Goal: Use online tool/utility: Utilize a website feature to perform a specific function

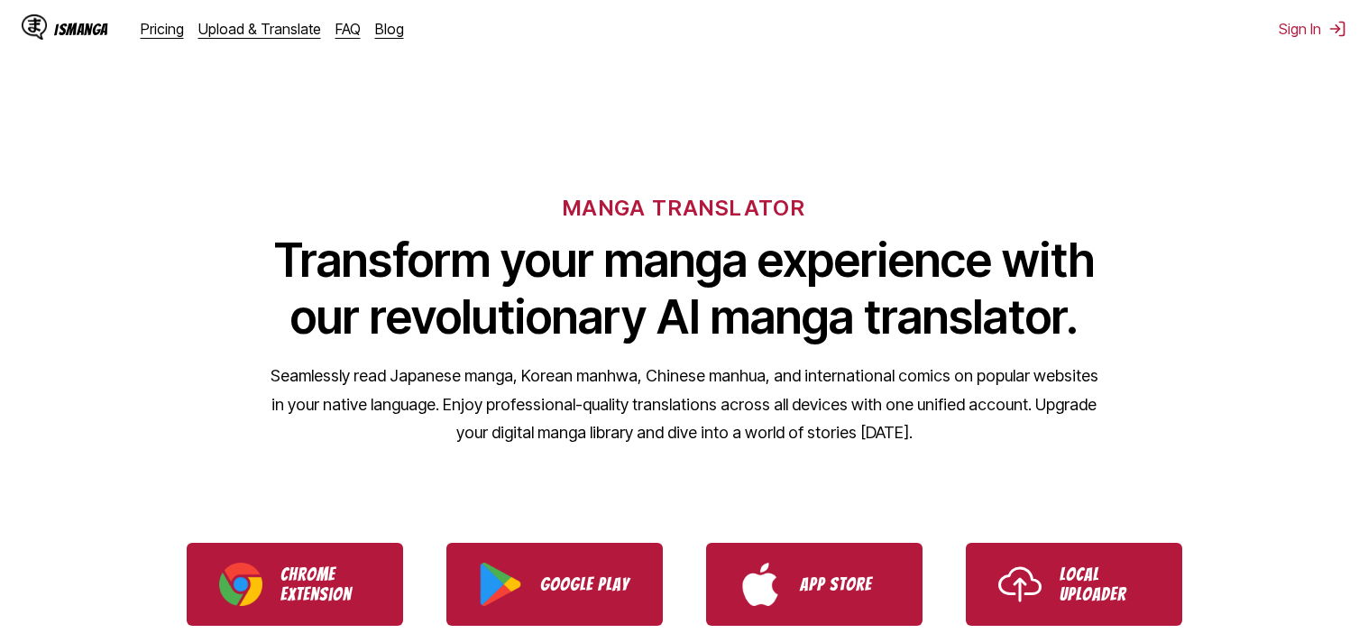
scroll to position [290, 0]
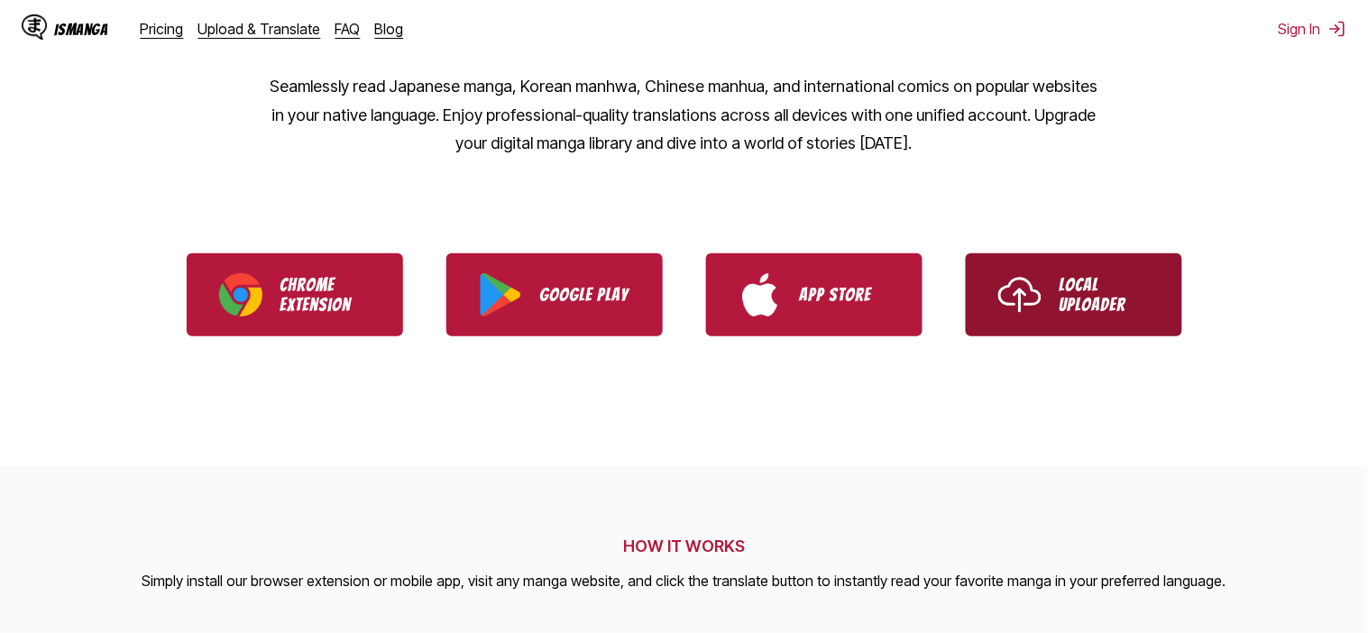
click at [1007, 273] on img "Use IsManga Local Uploader" at bounding box center [1019, 294] width 43 height 43
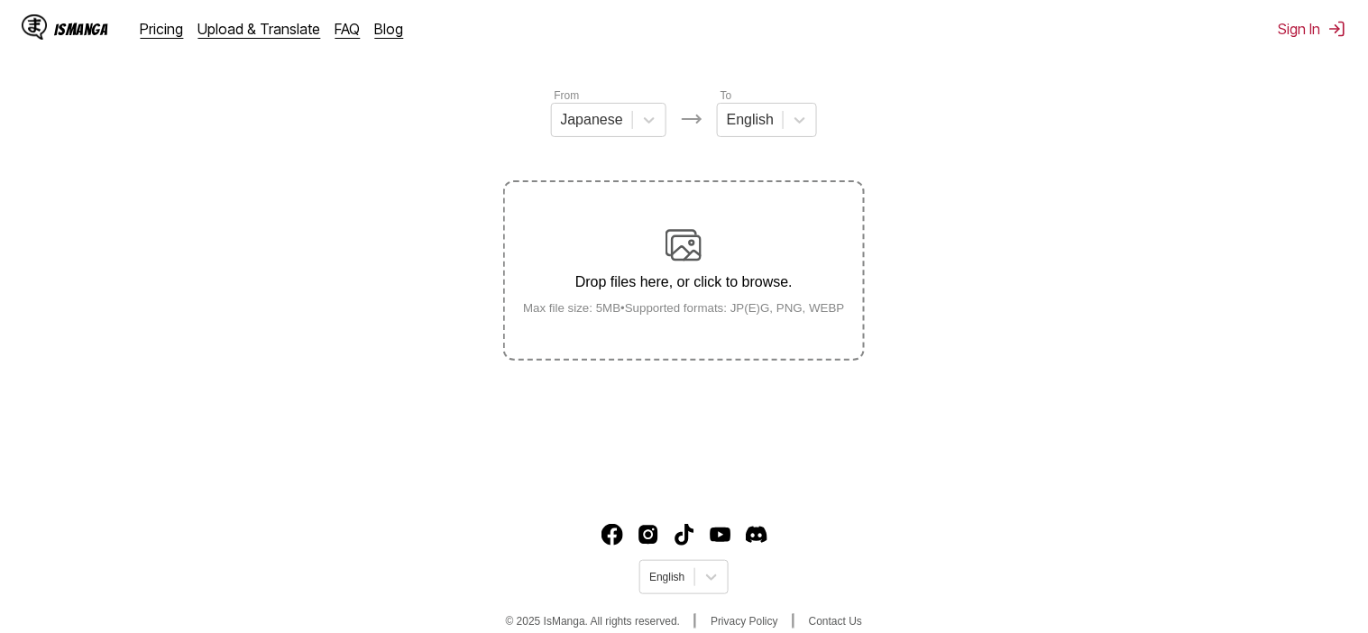
scroll to position [223, 0]
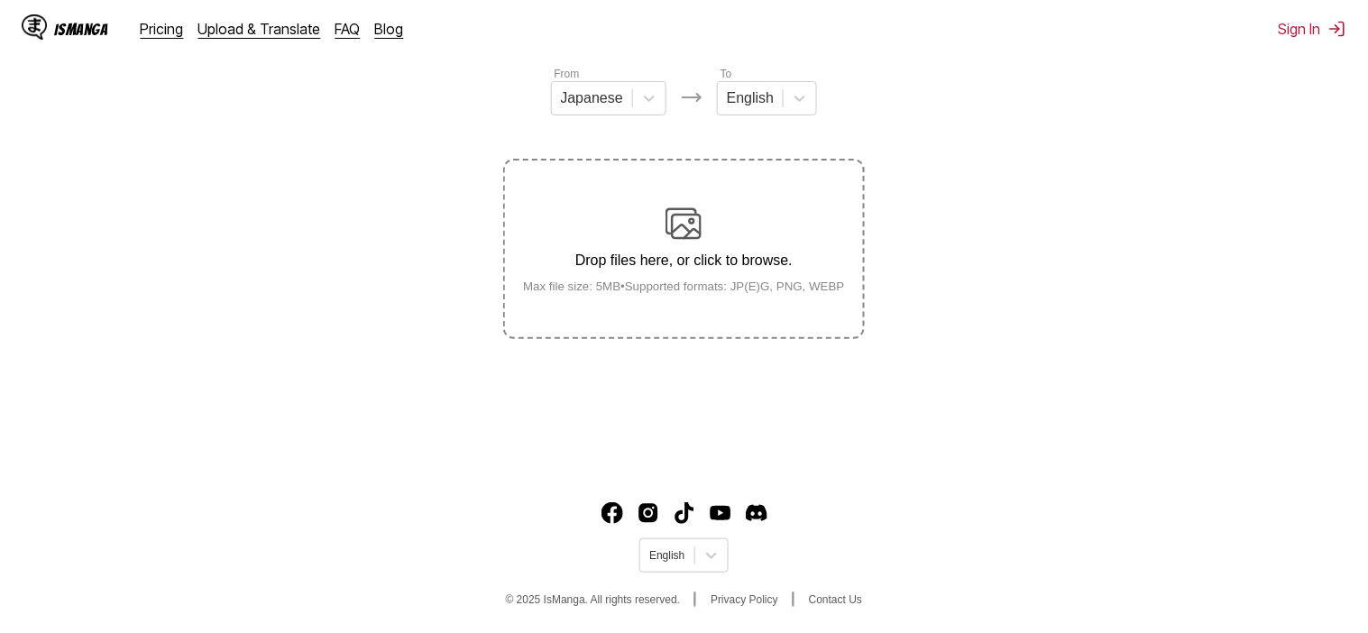
click at [699, 235] on img at bounding box center [684, 224] width 36 height 36
click at [0, 0] on input "Drop files here, or click to browse. Max file size: 5MB • Supported formats: JP…" at bounding box center [0, 0] width 0 height 0
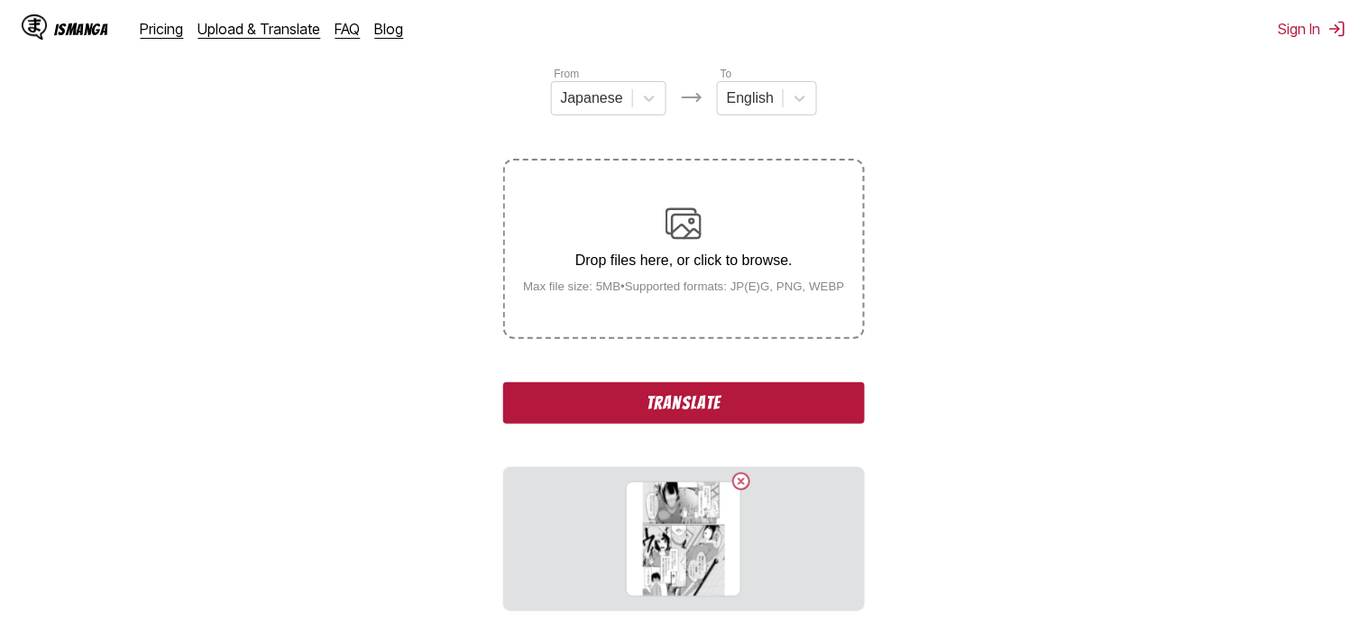
scroll to position [372, 0]
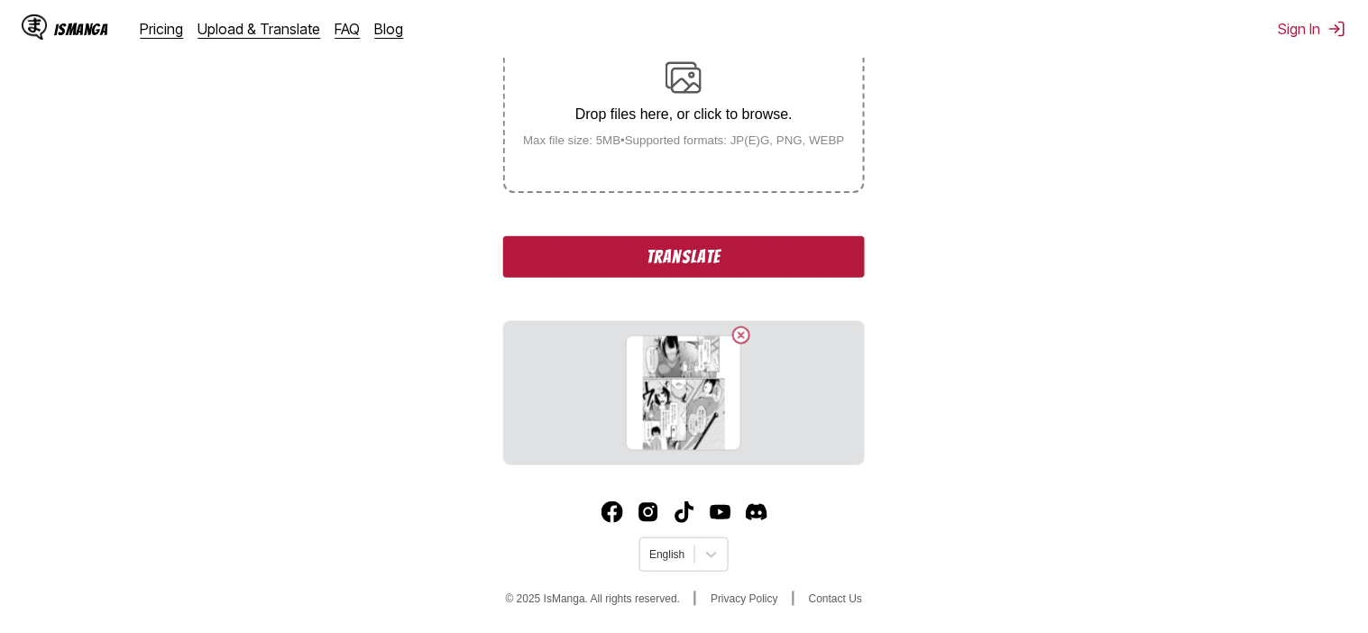
click at [690, 266] on button "Translate" at bounding box center [683, 256] width 361 height 41
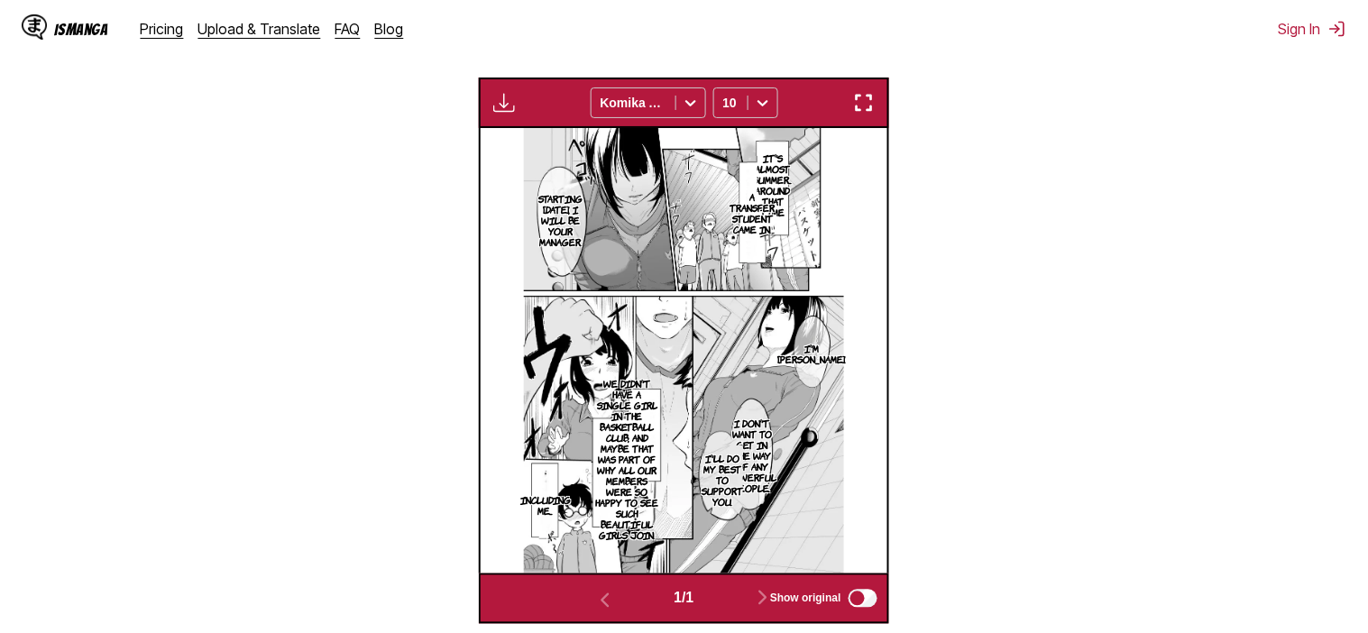
scroll to position [527, 0]
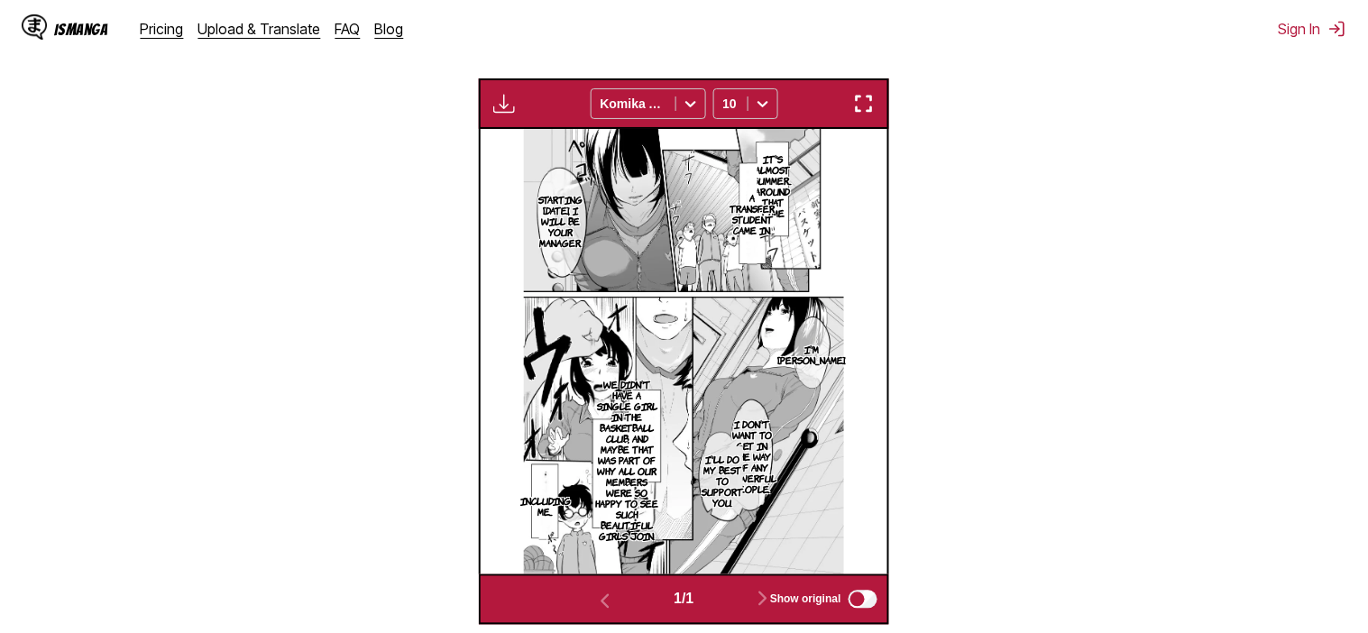
click at [857, 113] on img "button" at bounding box center [864, 104] width 22 height 22
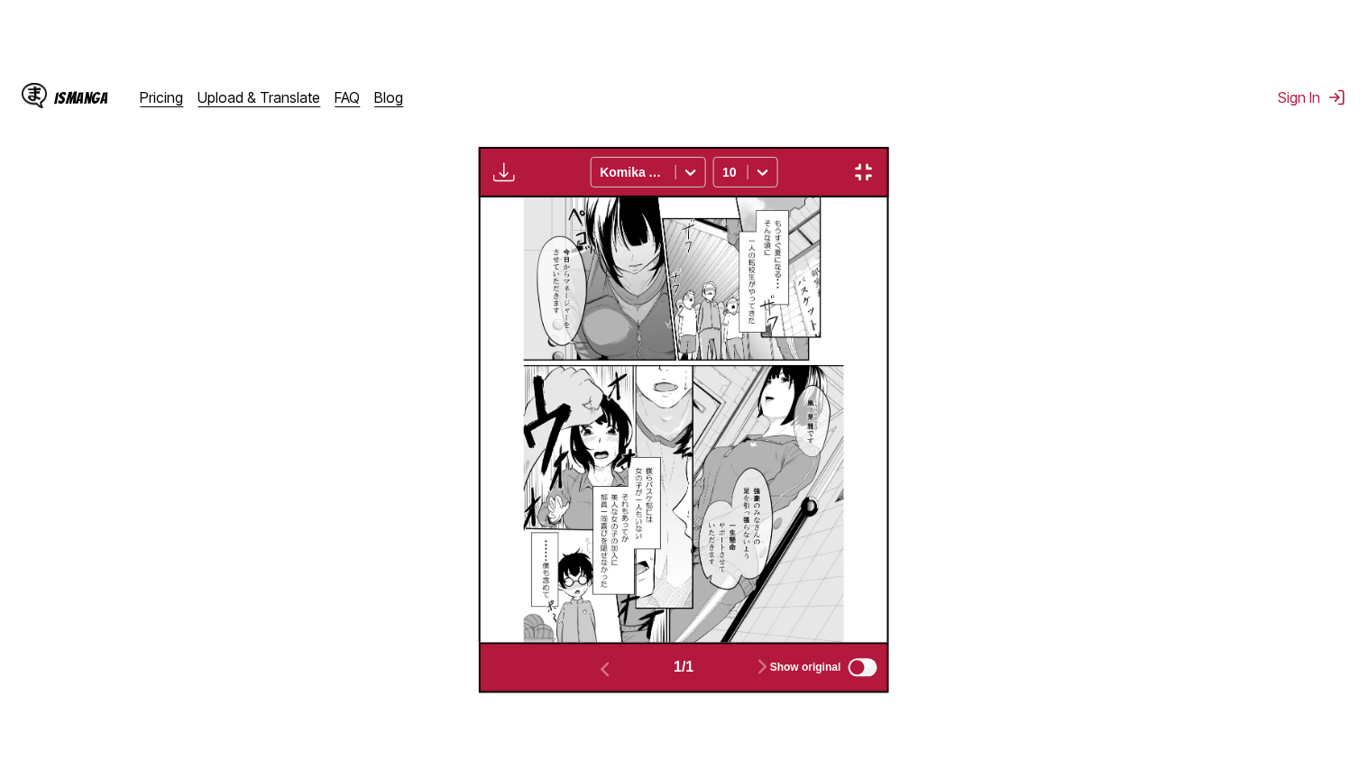
scroll to position [209, 0]
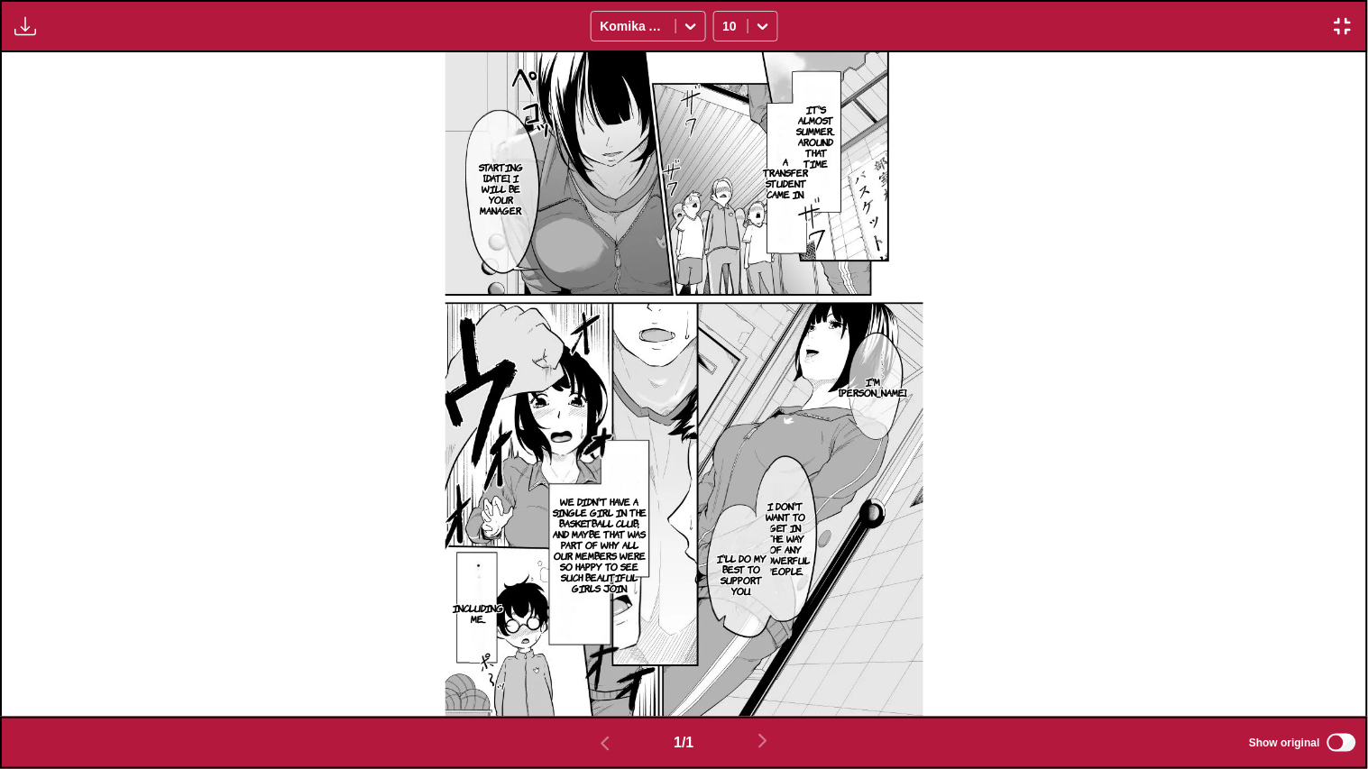
click at [1343, 20] on img "button" at bounding box center [1343, 26] width 22 height 22
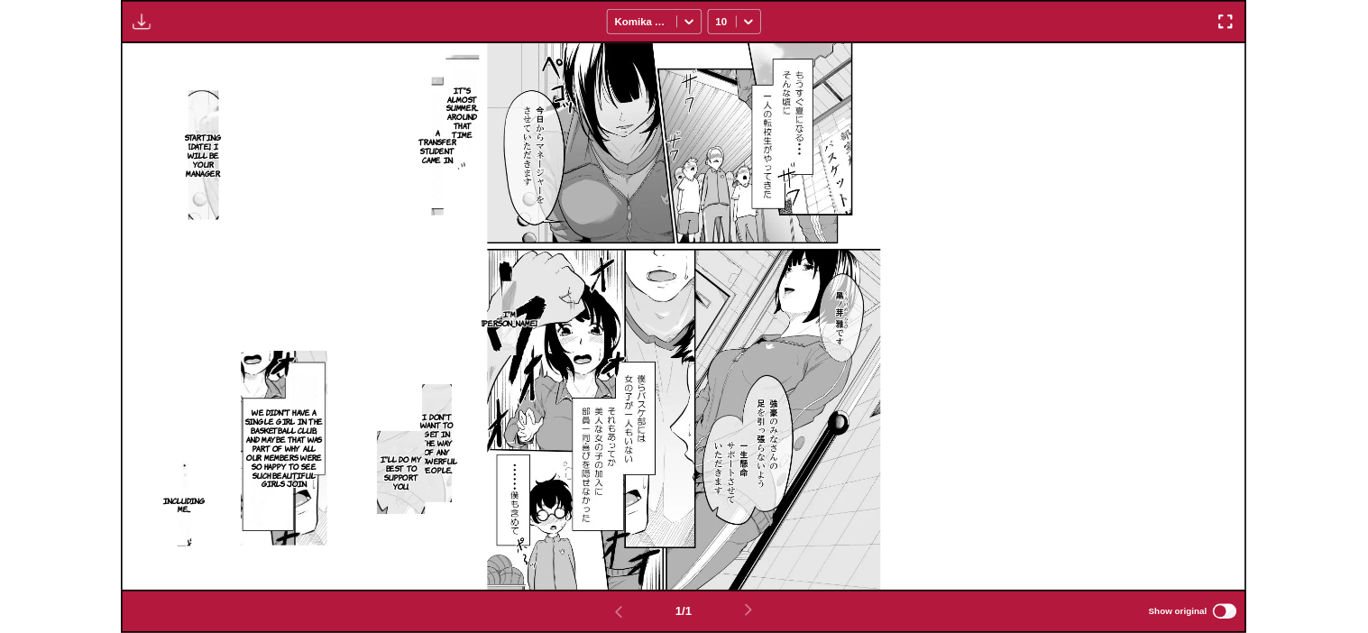
scroll to position [470, 0]
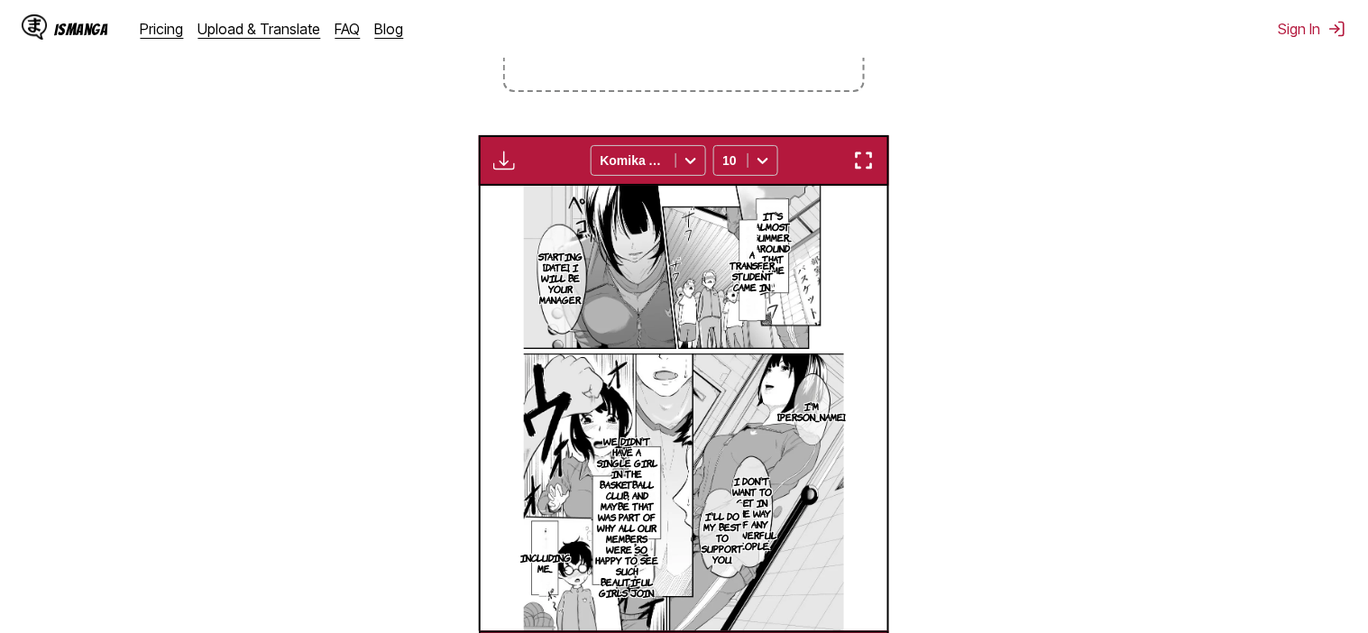
click at [505, 158] on img "button" at bounding box center [504, 161] width 22 height 22
click at [478, 166] on section "From Japanese To English Drop files here, or click to browse. Max file size: 5M…" at bounding box center [683, 250] width 1339 height 864
click at [857, 150] on div "Available for premium users only Komika Axis 10" at bounding box center [684, 160] width 410 height 51
click at [865, 161] on img "button" at bounding box center [864, 161] width 22 height 22
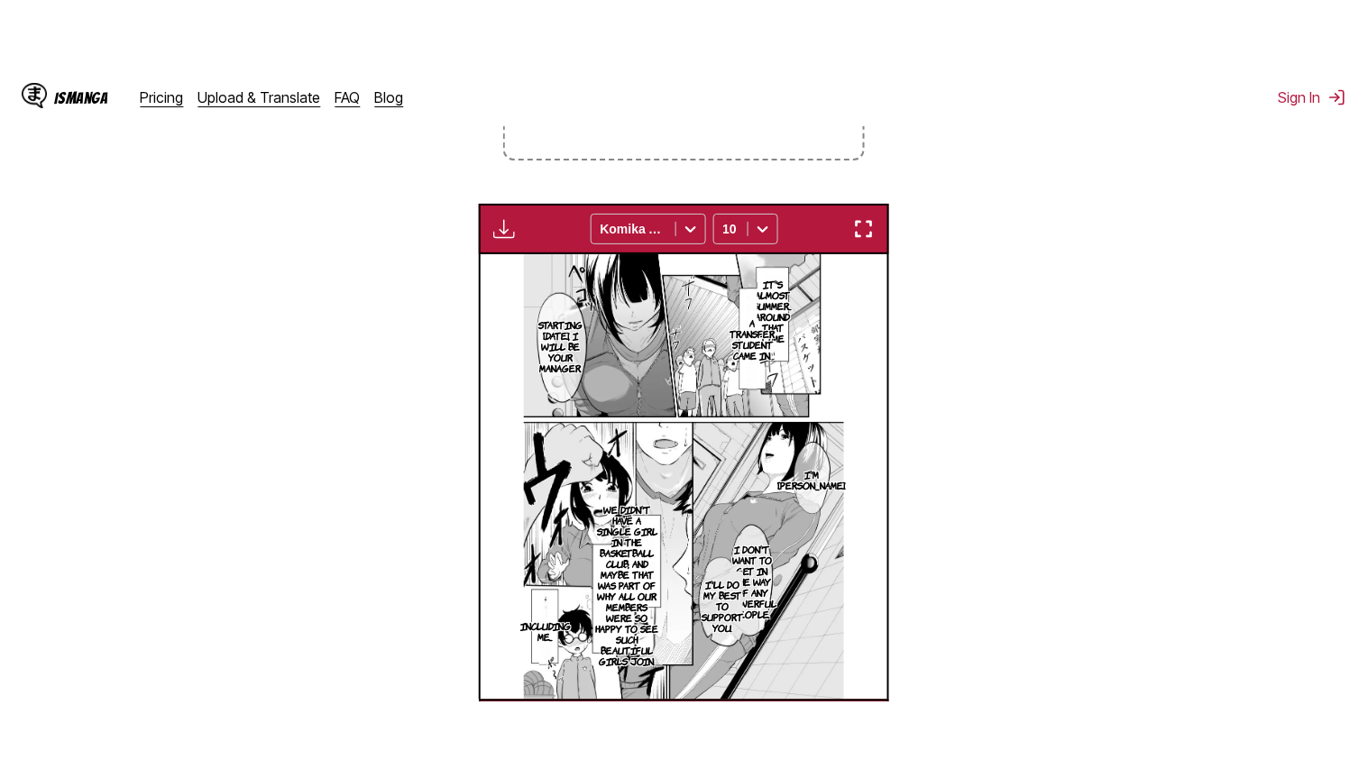
scroll to position [209, 0]
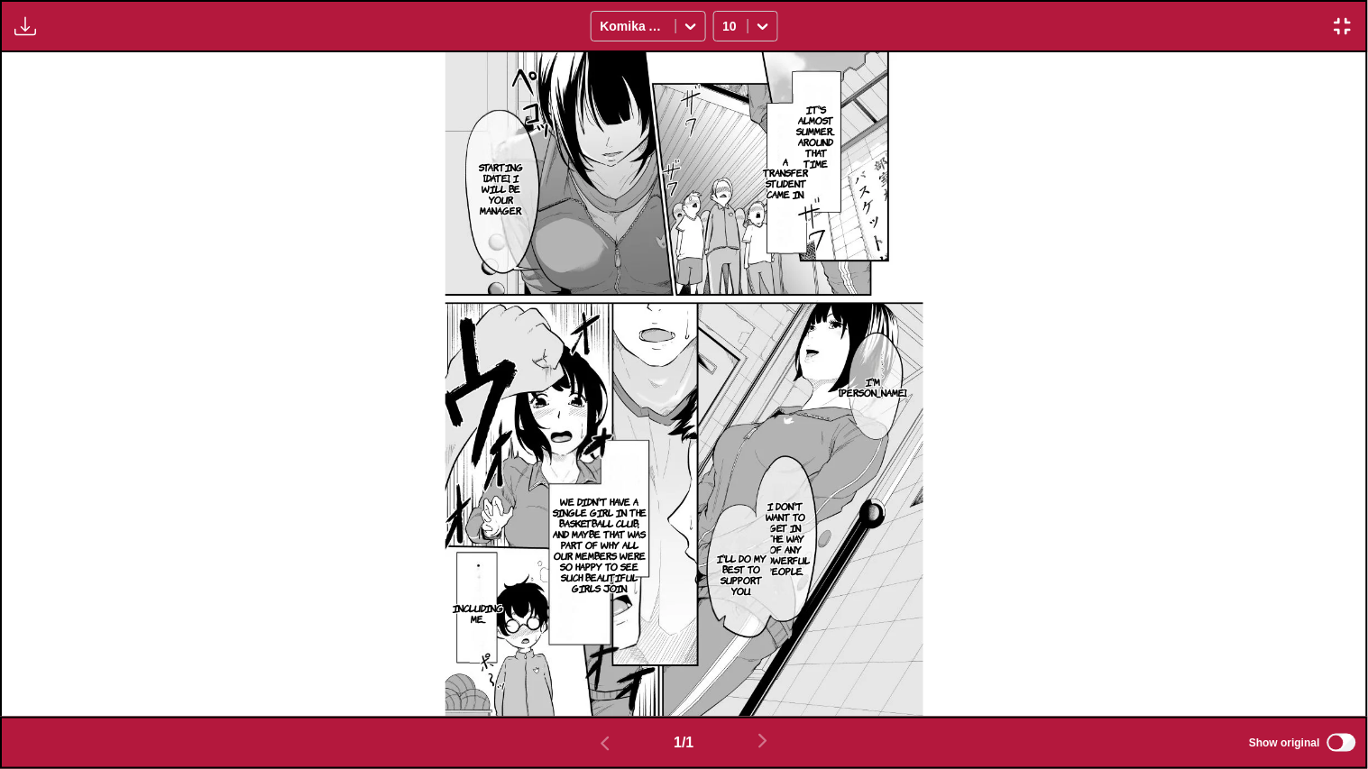
click at [1353, 18] on img "button" at bounding box center [1343, 26] width 22 height 22
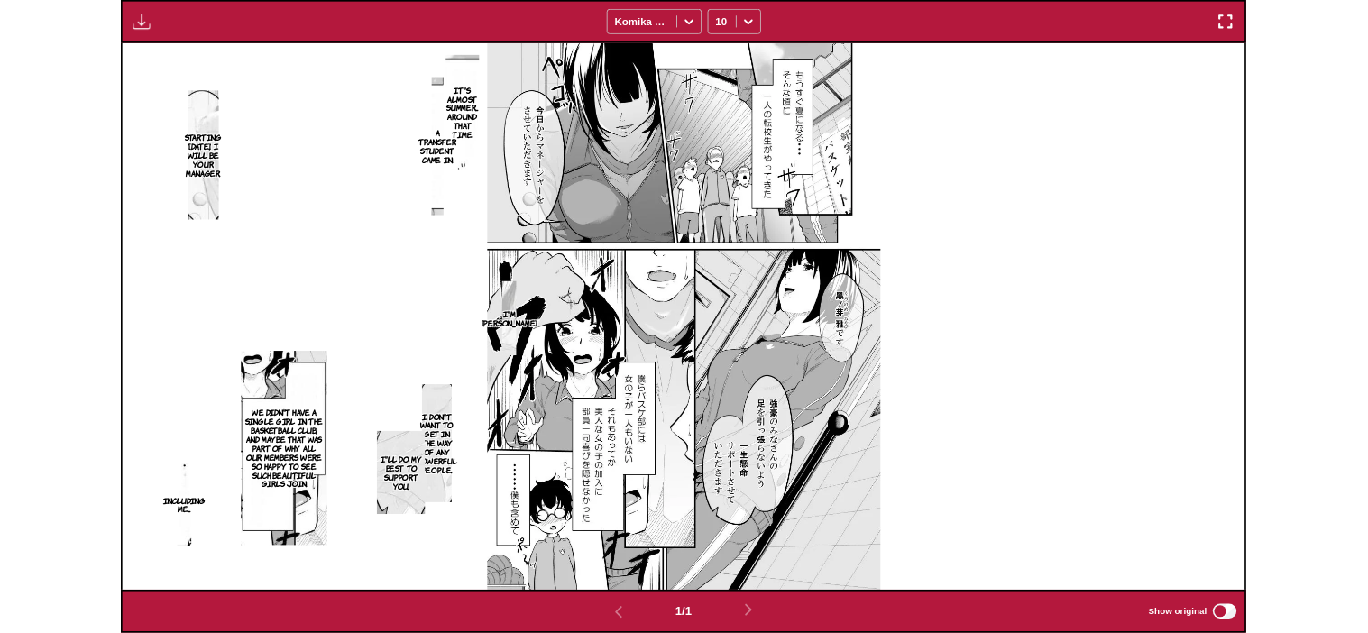
scroll to position [472, 0]
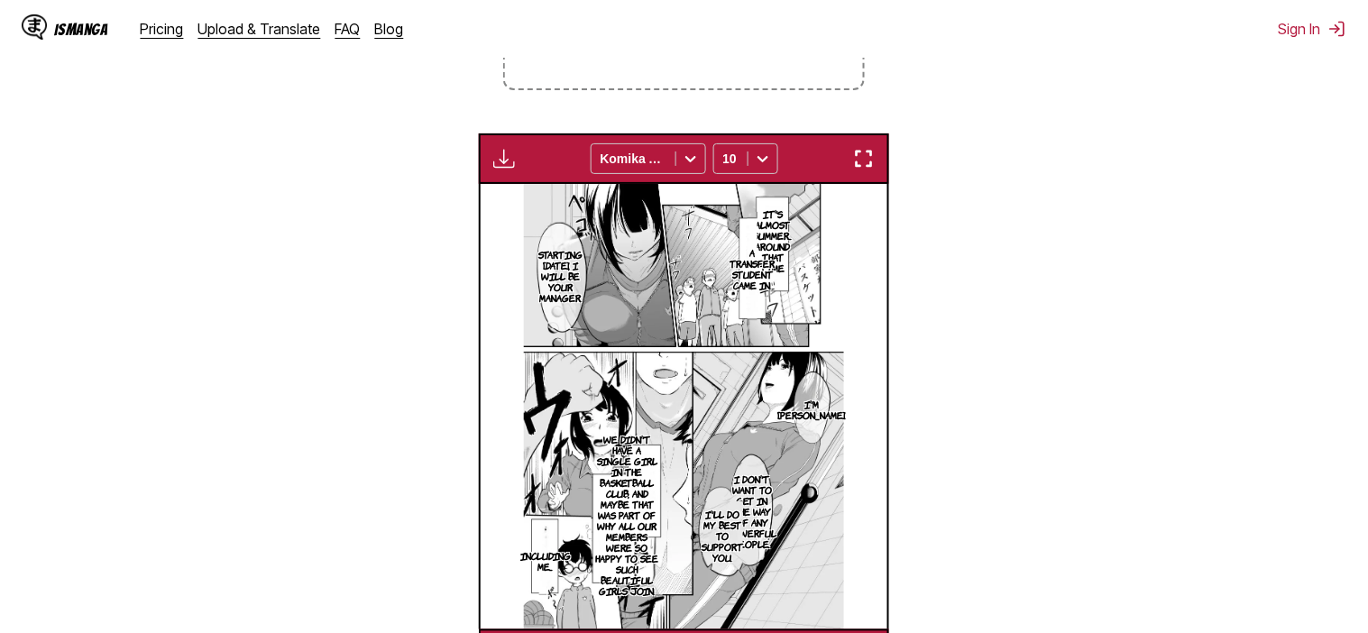
click at [851, 161] on button "button" at bounding box center [864, 158] width 32 height 23
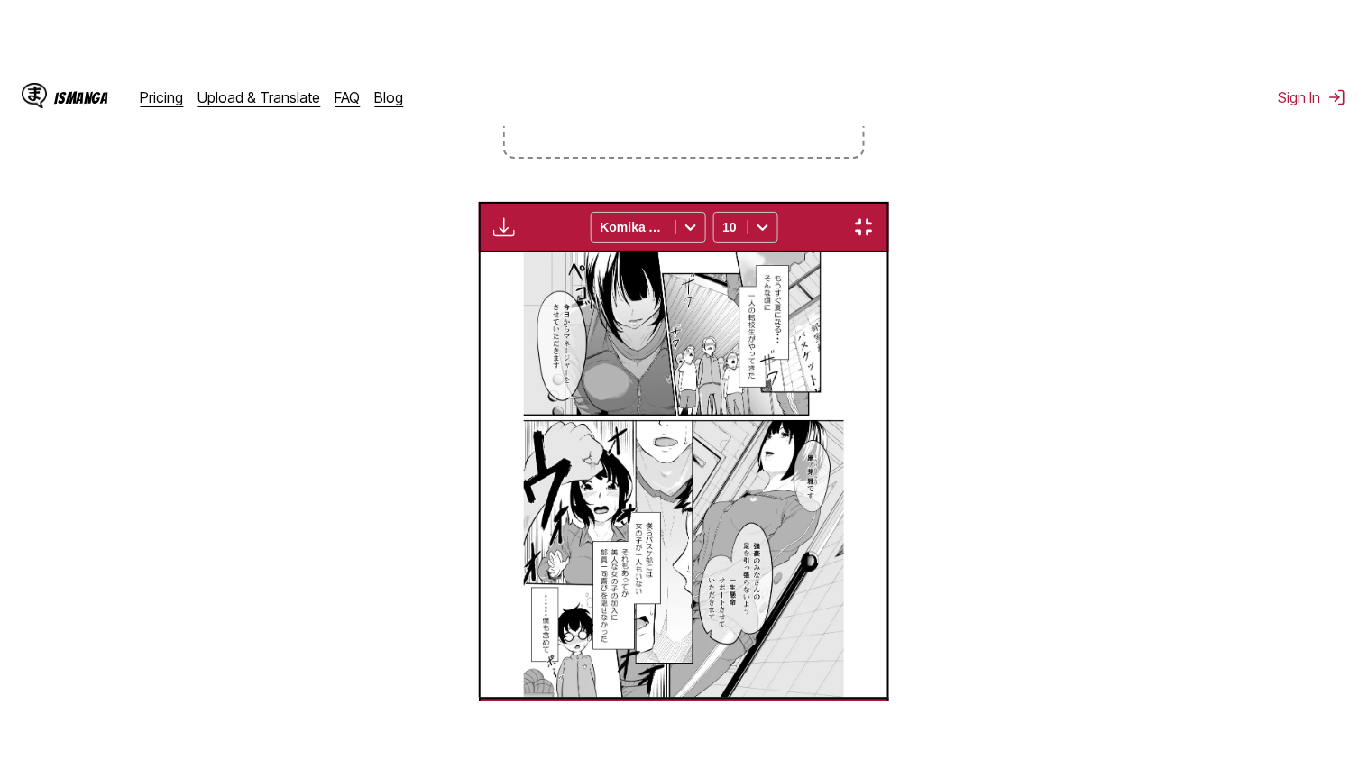
scroll to position [209, 0]
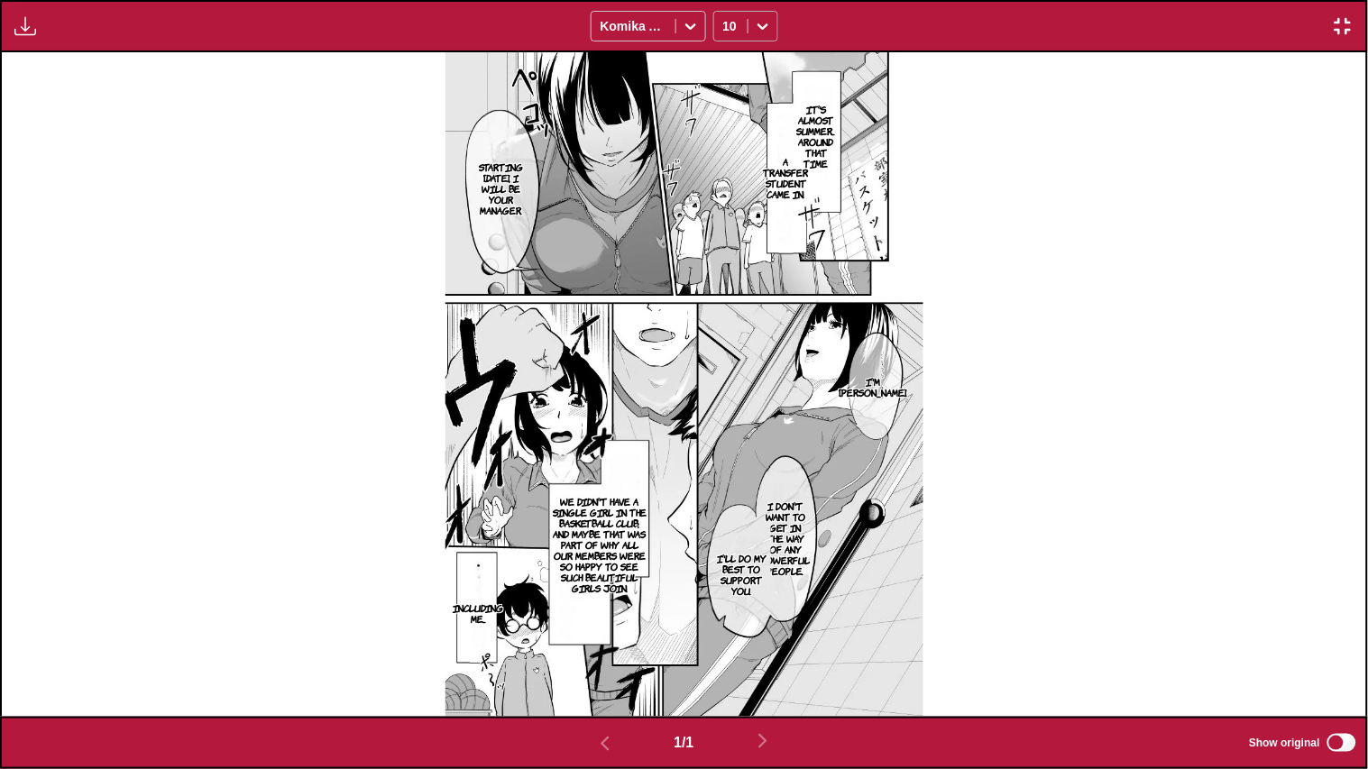
click at [765, 31] on icon at bounding box center [763, 26] width 18 height 18
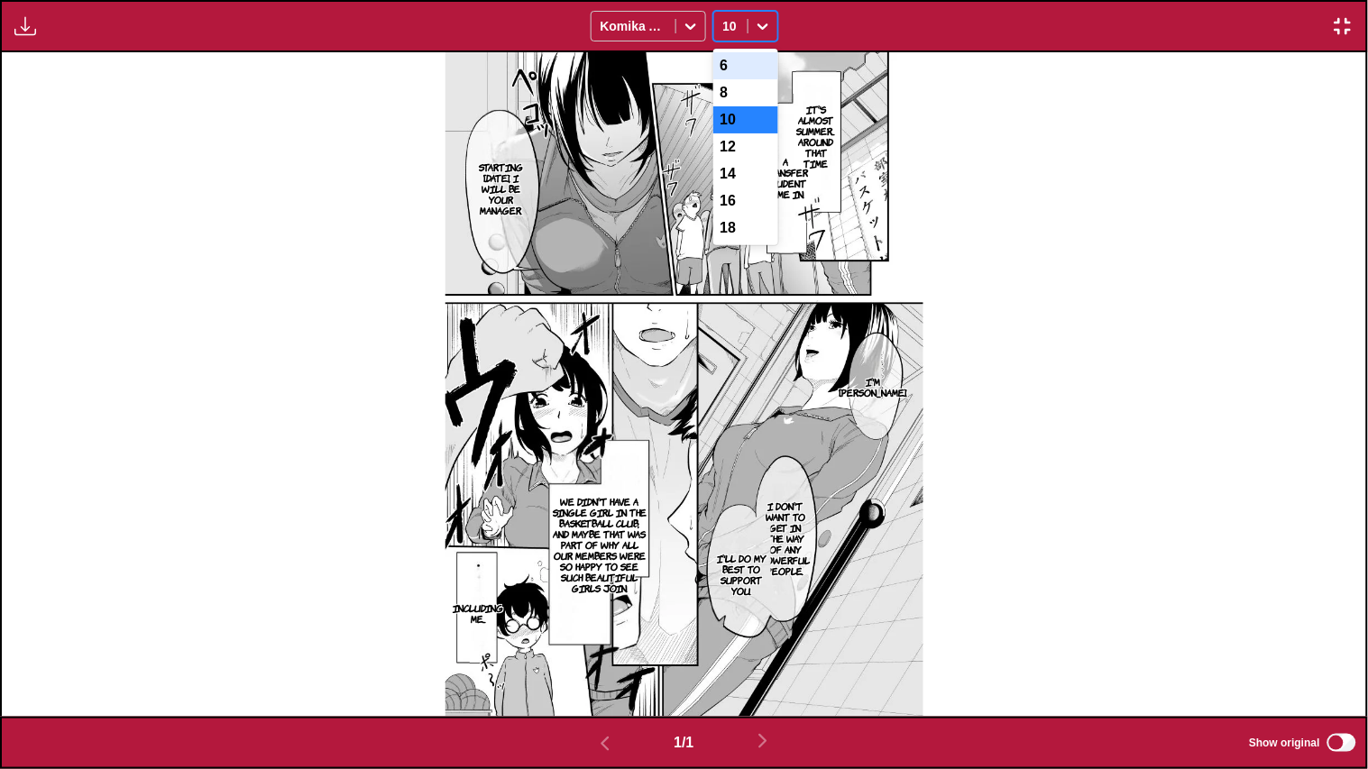
click at [748, 66] on div "6" at bounding box center [745, 65] width 65 height 27
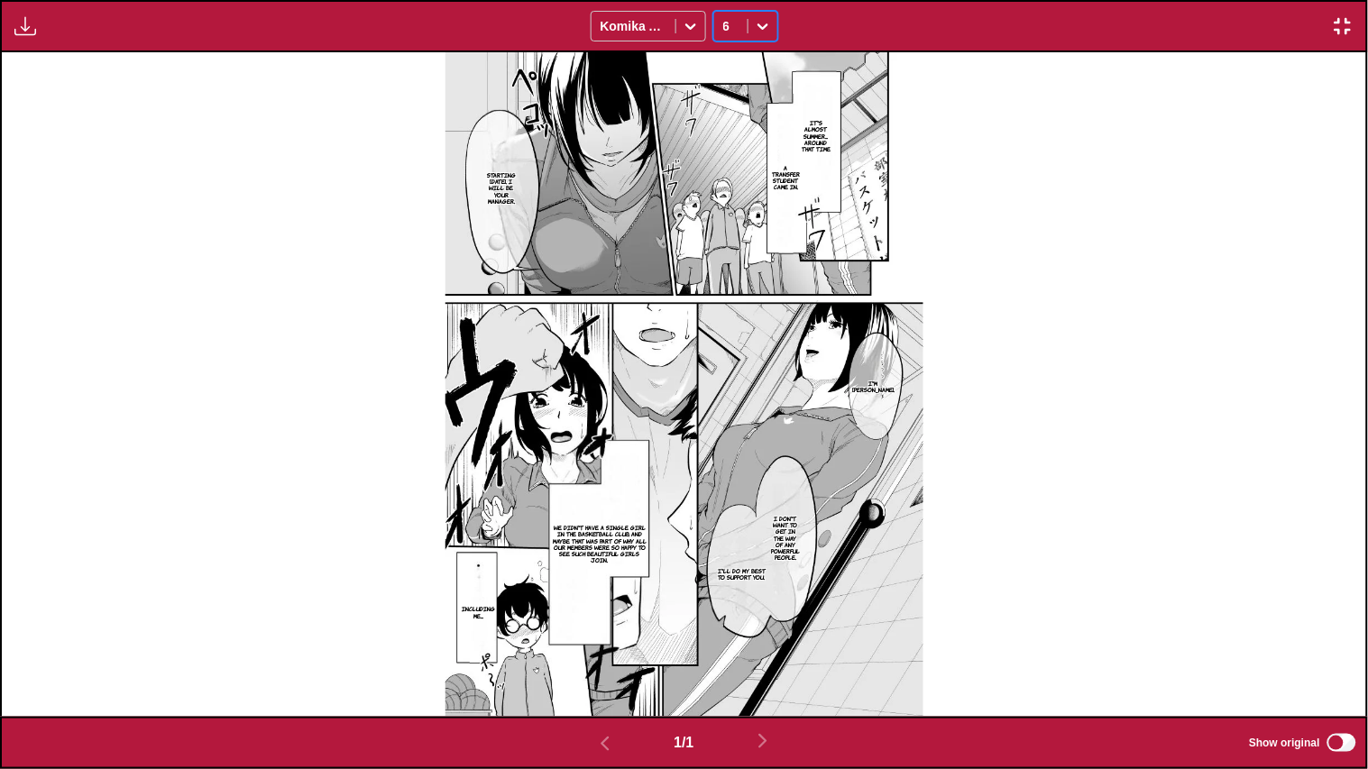
click at [758, 36] on div at bounding box center [763, 26] width 29 height 29
click at [751, 110] on div "10" at bounding box center [745, 119] width 65 height 27
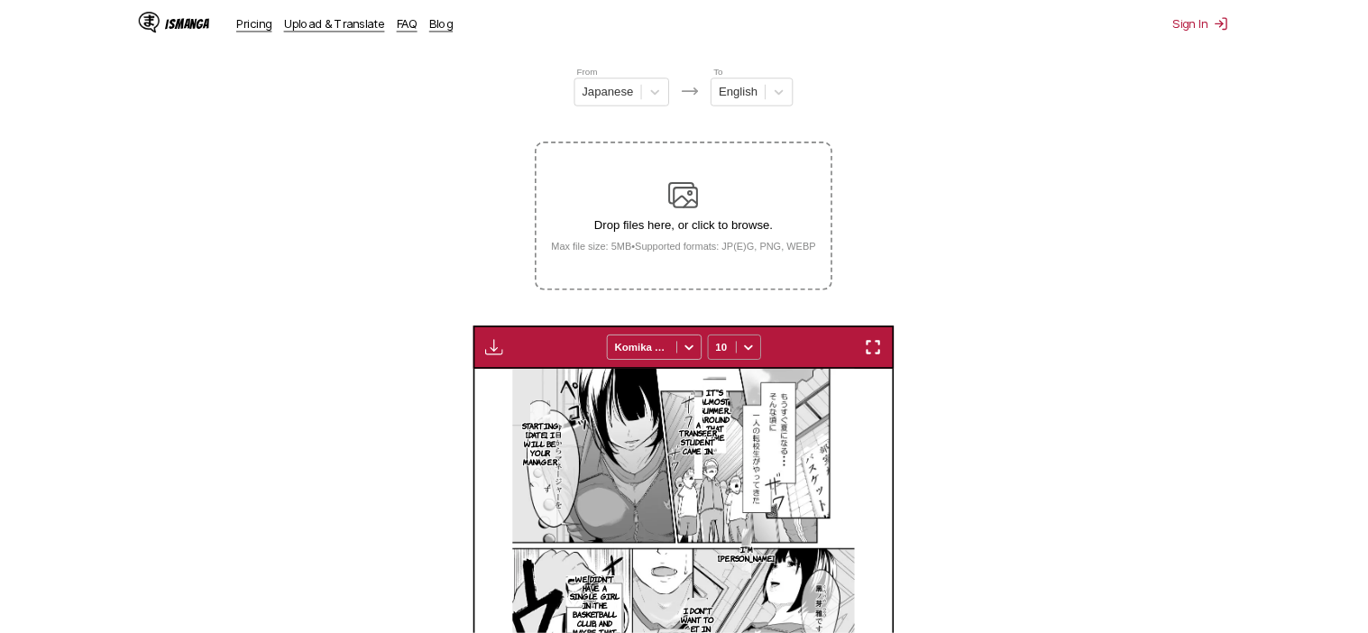
scroll to position [472, 0]
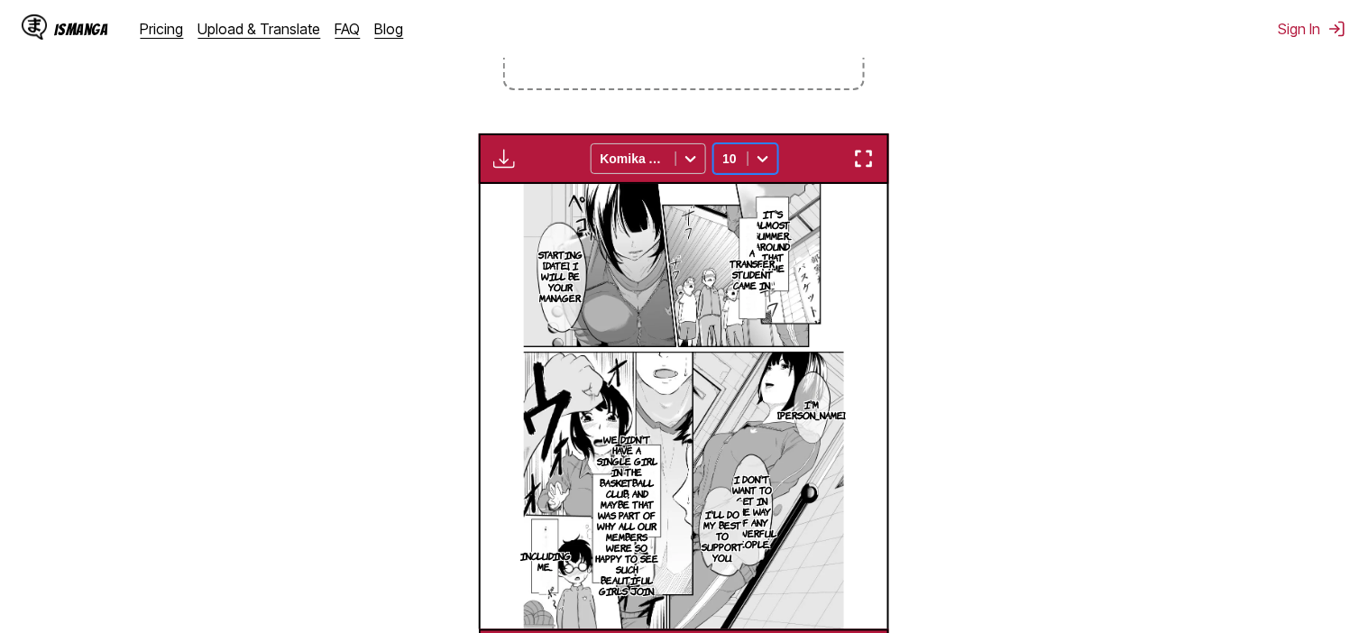
click at [759, 160] on icon at bounding box center [763, 159] width 11 height 6
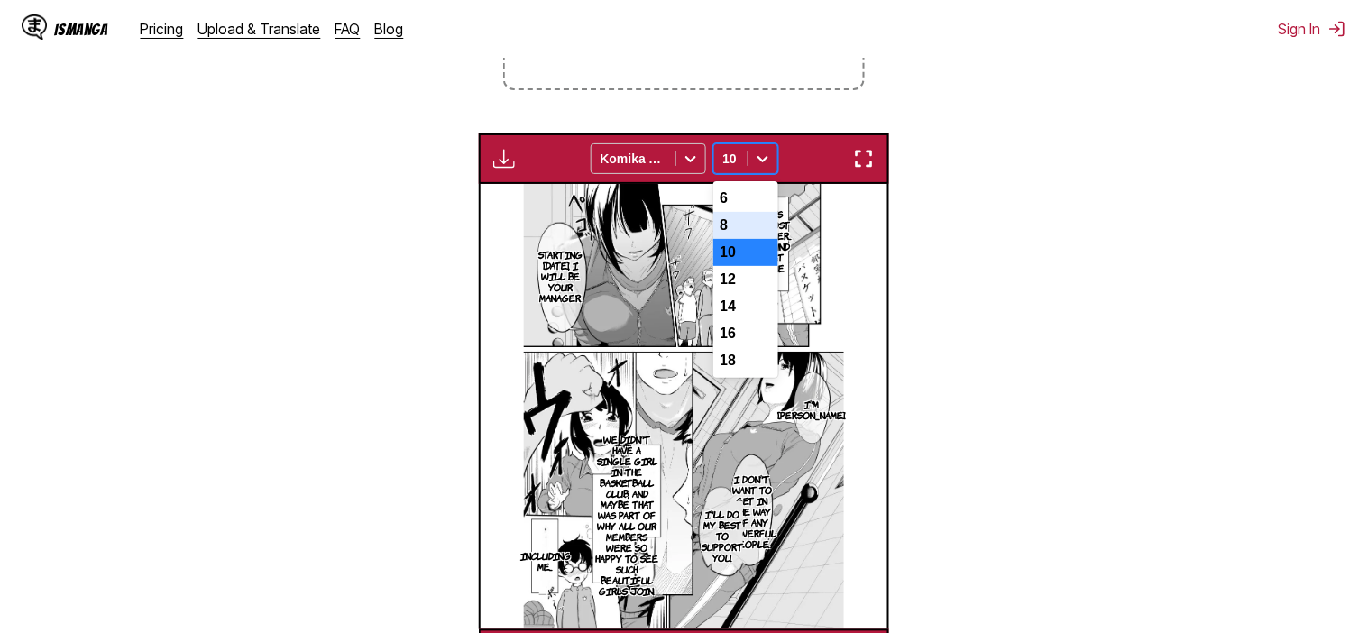
click at [747, 234] on div "8" at bounding box center [745, 225] width 65 height 27
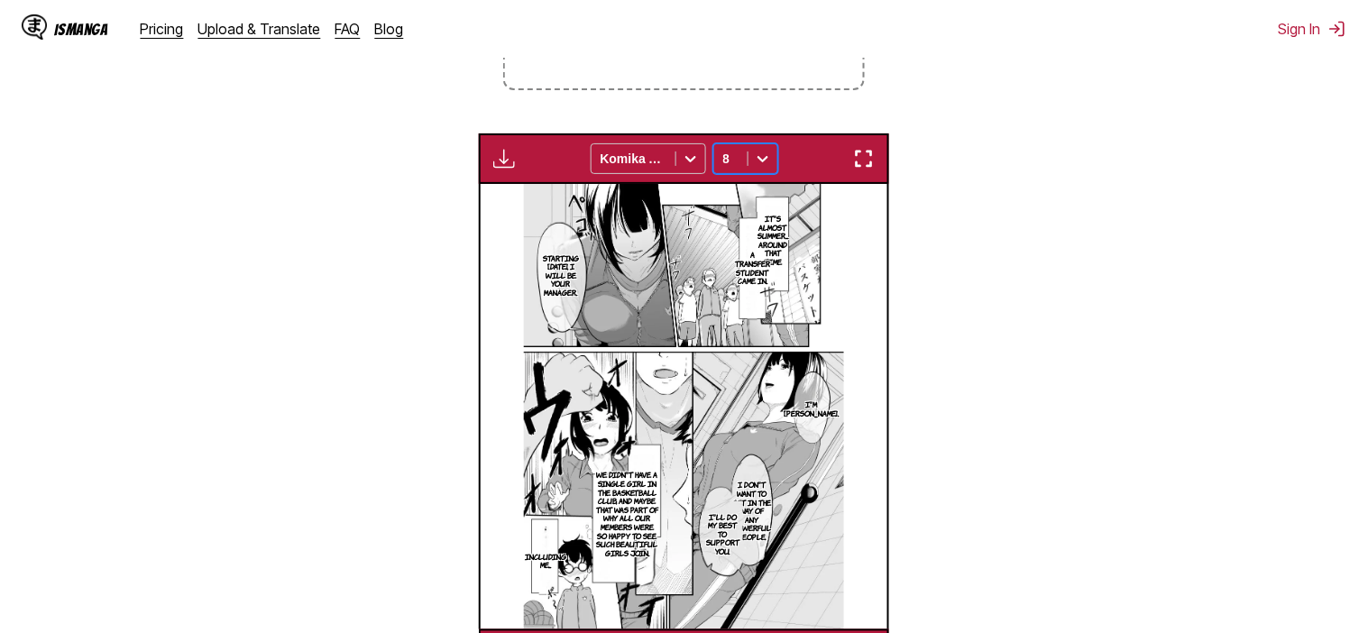
click at [863, 169] on img "button" at bounding box center [864, 159] width 22 height 22
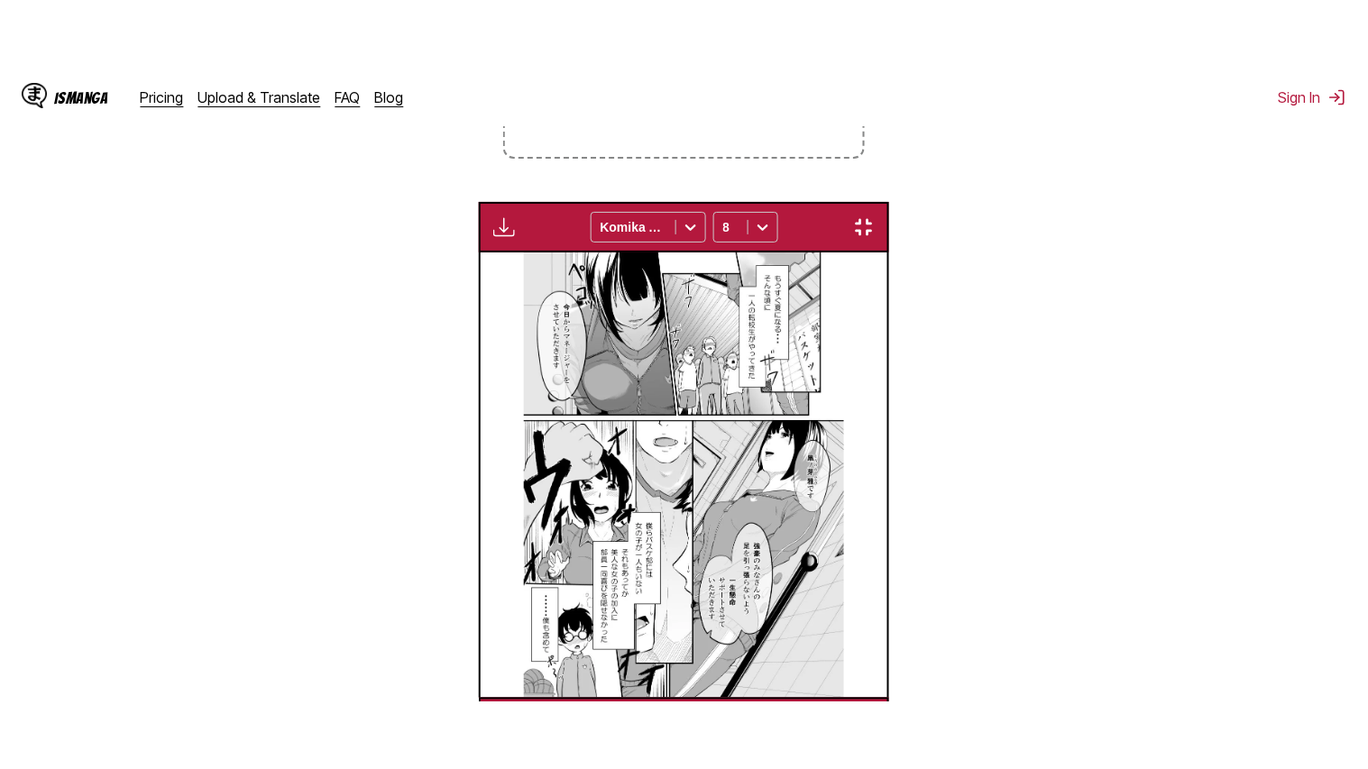
scroll to position [209, 0]
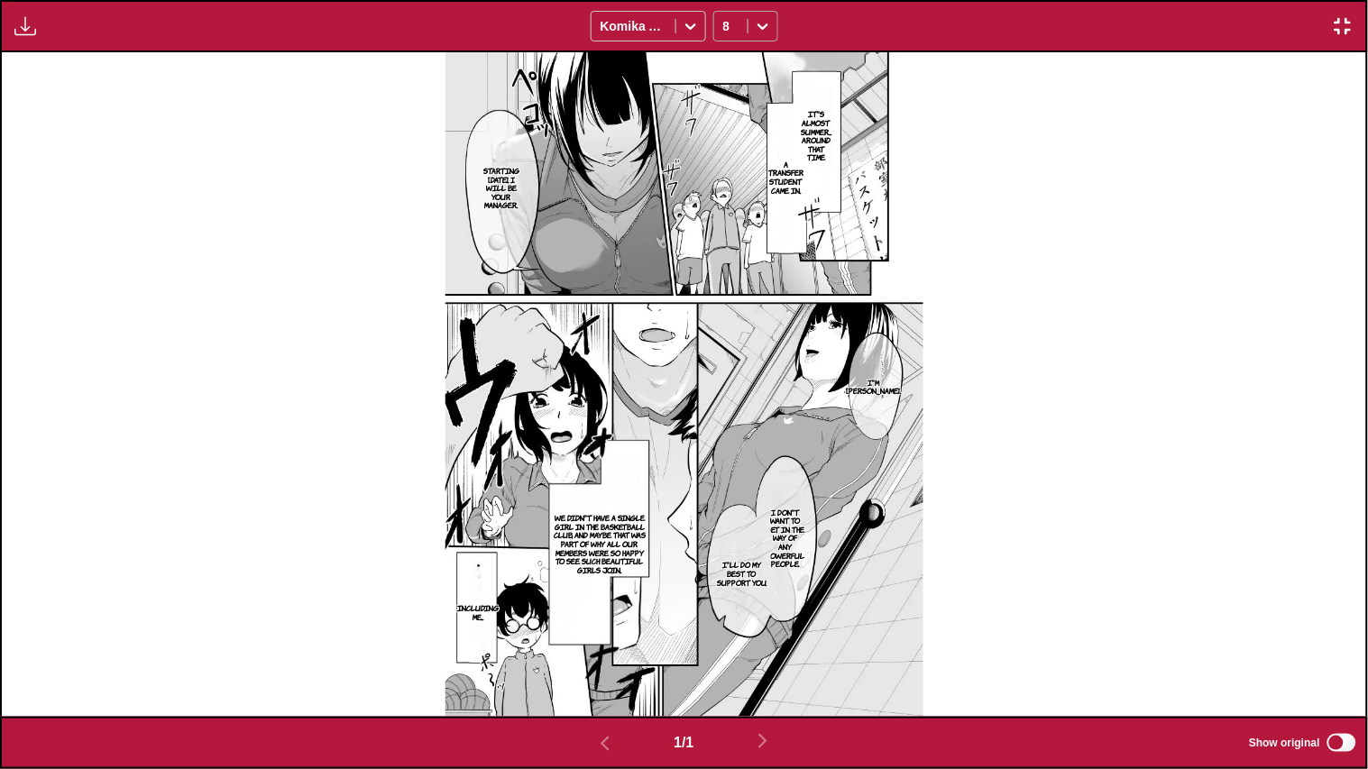
click at [754, 31] on icon at bounding box center [763, 26] width 18 height 18
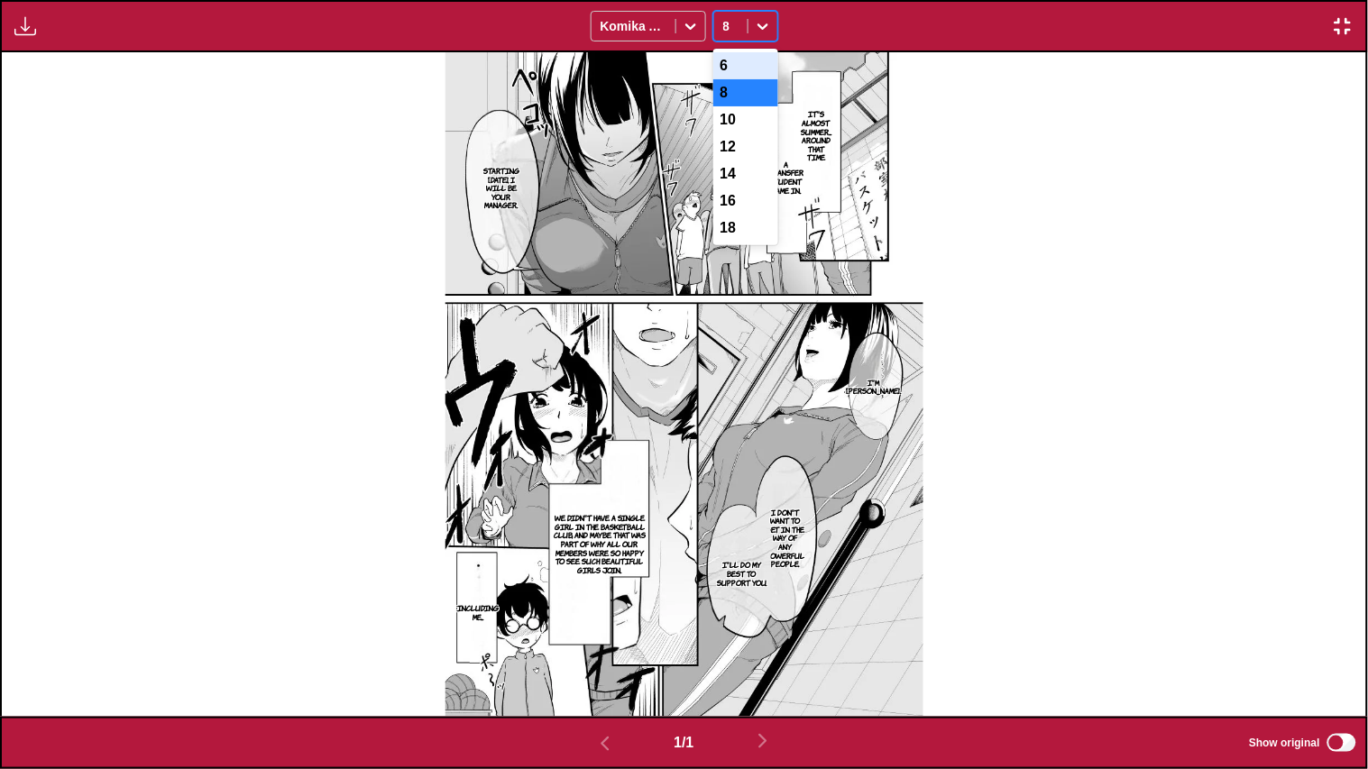
click at [750, 63] on div "6" at bounding box center [745, 65] width 65 height 27
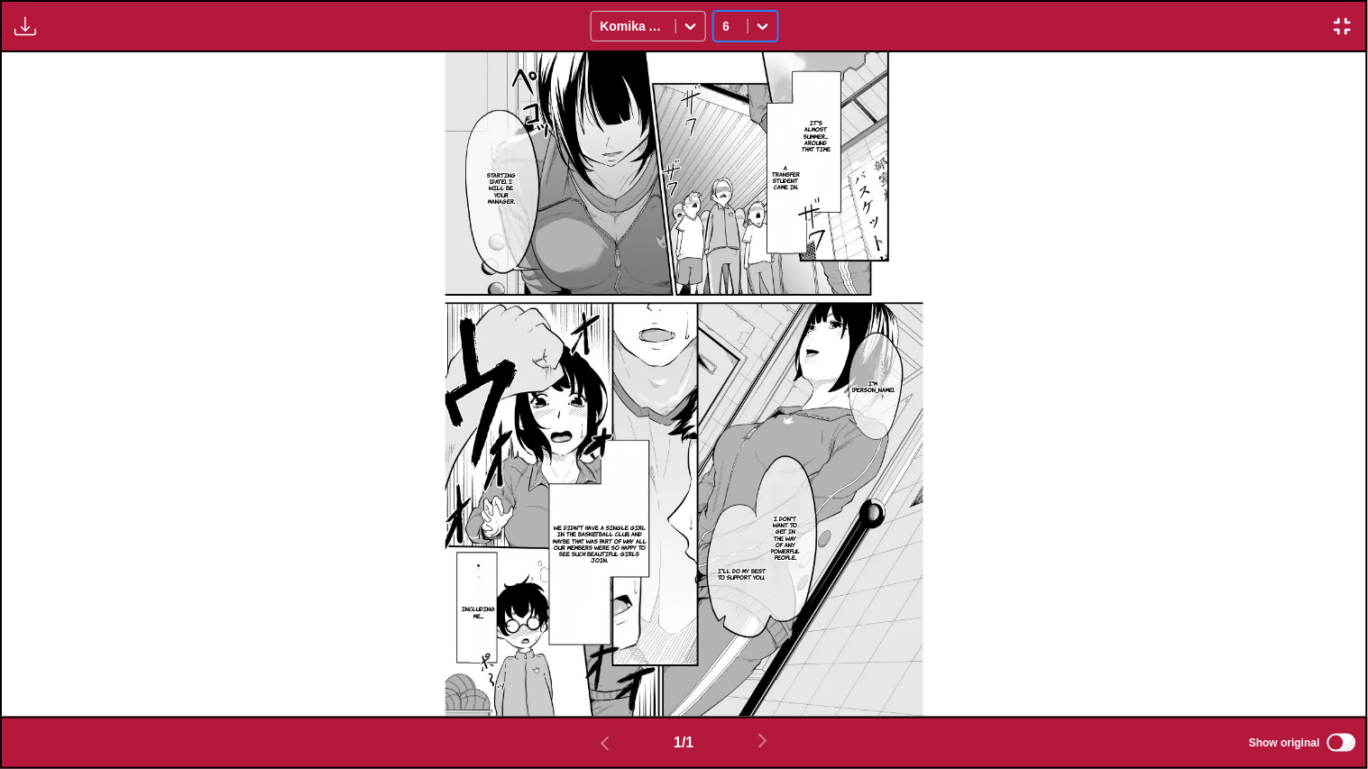
click at [764, 34] on icon at bounding box center [763, 26] width 18 height 18
click at [752, 122] on div "10" at bounding box center [745, 119] width 65 height 27
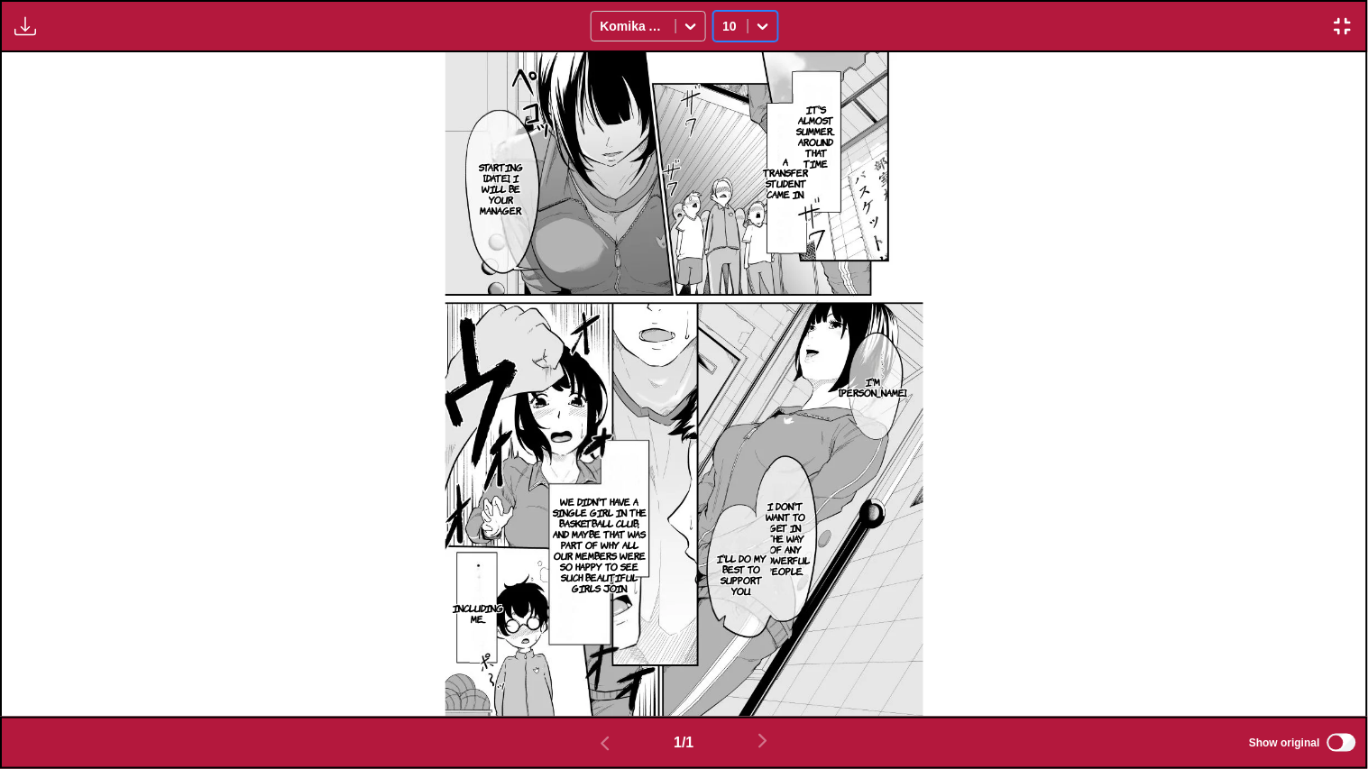
click at [1336, 33] on img "button" at bounding box center [1343, 26] width 22 height 22
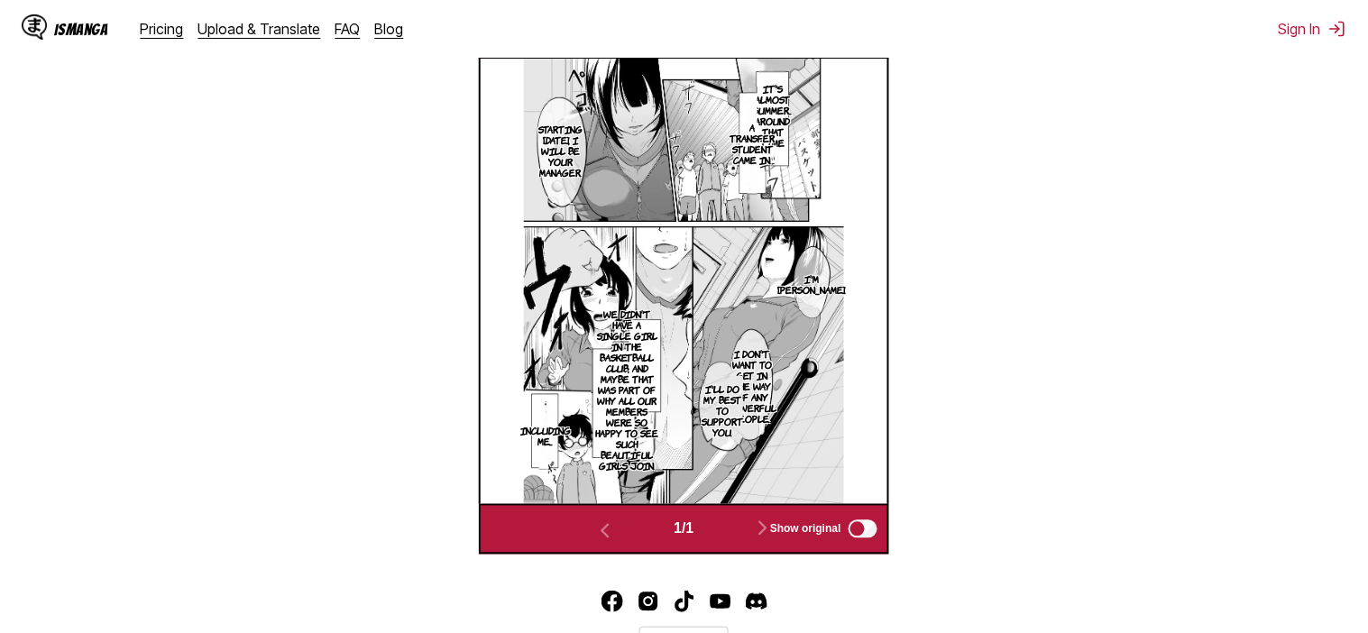
scroll to position [546, 0]
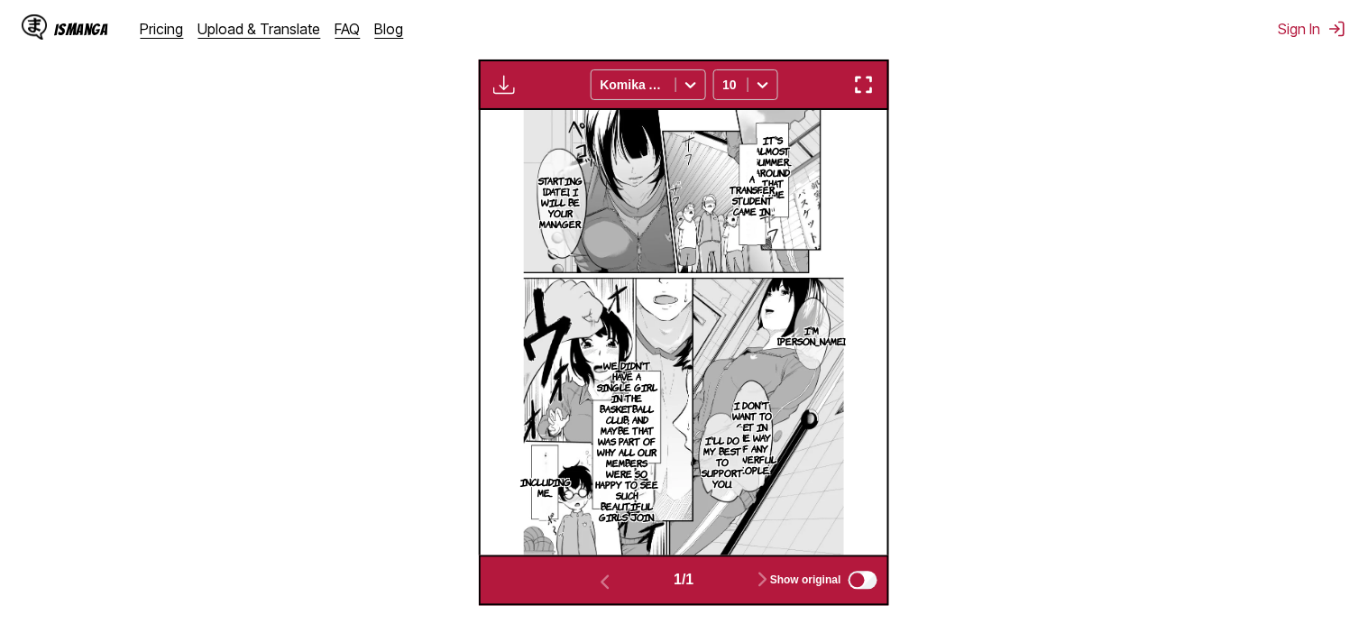
click at [503, 83] on img "button" at bounding box center [504, 85] width 22 height 22
click at [529, 120] on small "Available for premium users only" at bounding box center [533, 126] width 77 height 92
click at [163, 35] on link "Pricing" at bounding box center [162, 29] width 43 height 18
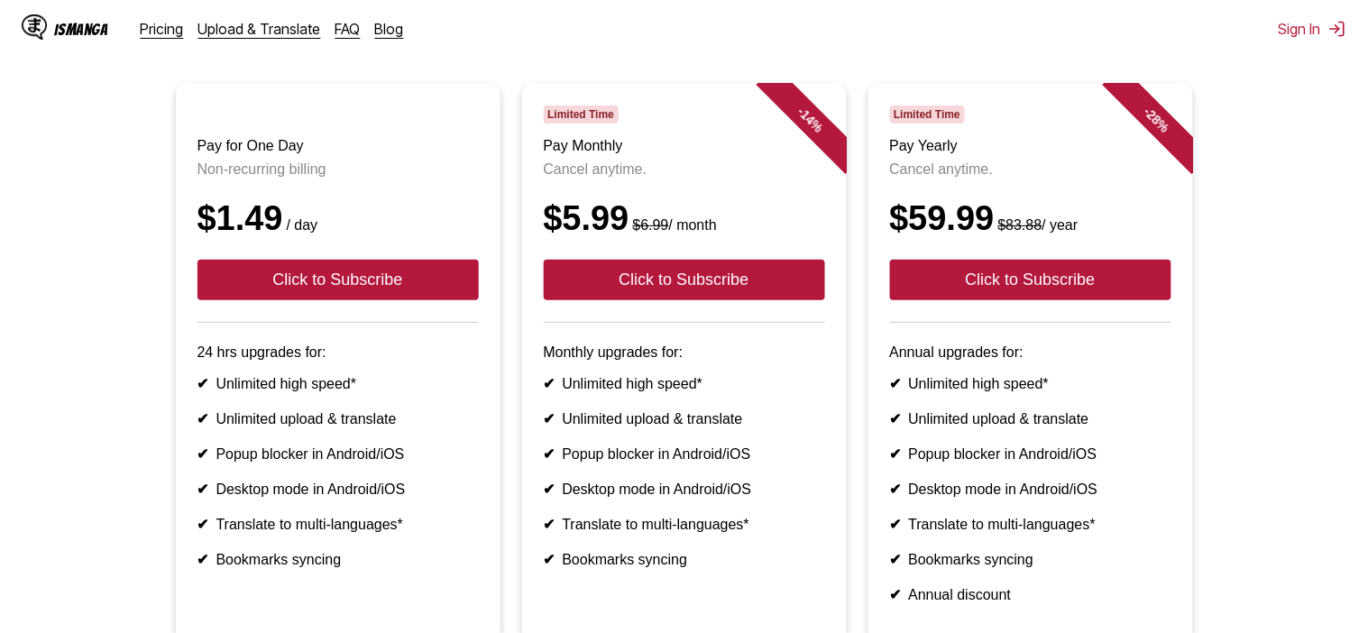
scroll to position [158, 0]
click at [655, 502] on ul "✔ Unlimited high speed* ✔ Unlimited upload & translate ✔ Popup blocker in Andro…" at bounding box center [684, 470] width 281 height 193
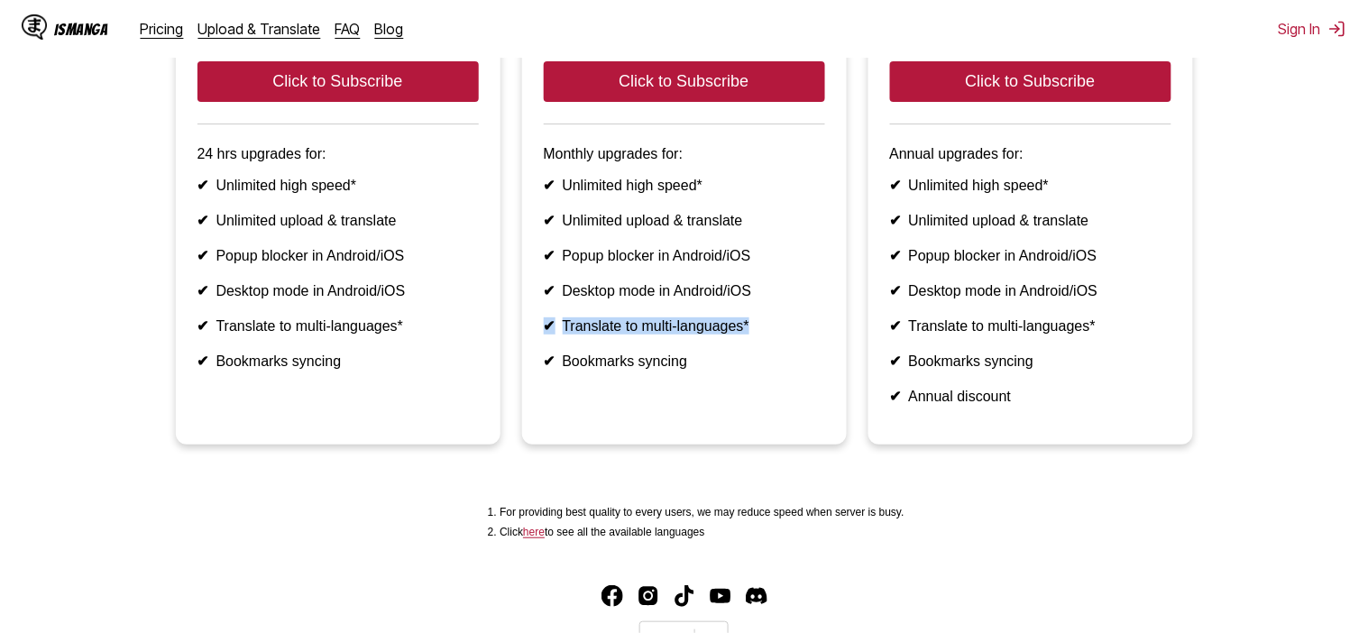
scroll to position [353, 0]
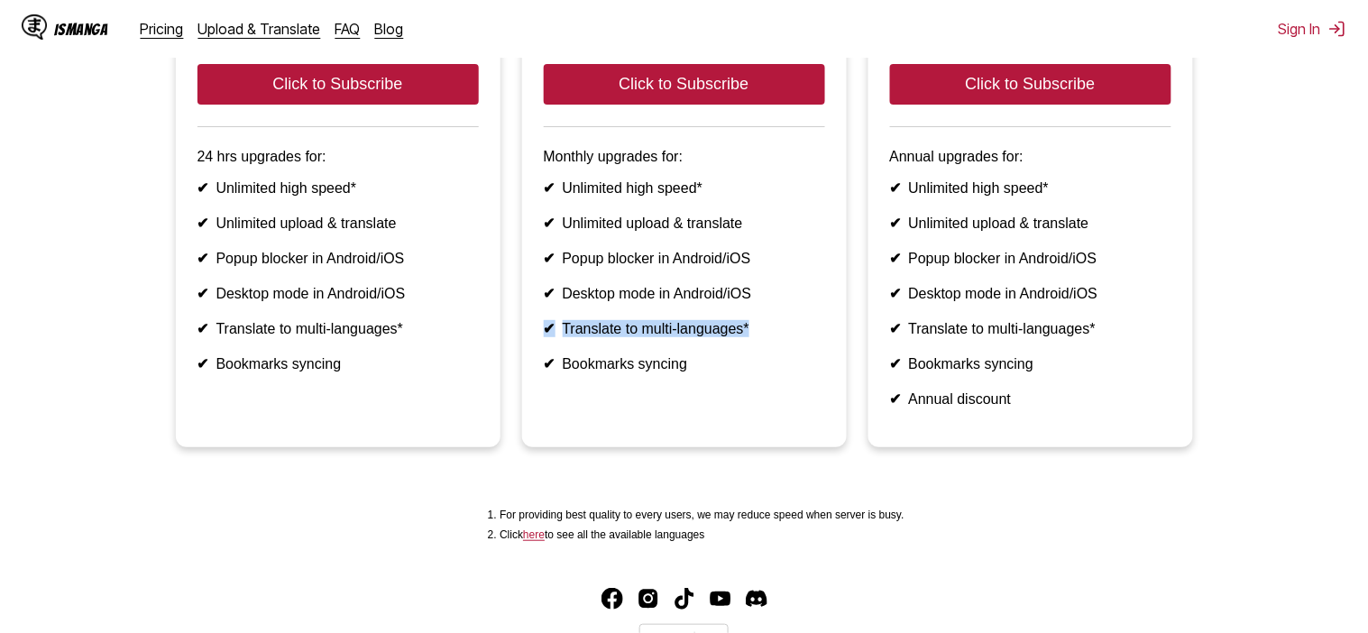
click at [460, 360] on li "✔ Bookmarks syncing" at bounding box center [338, 363] width 281 height 17
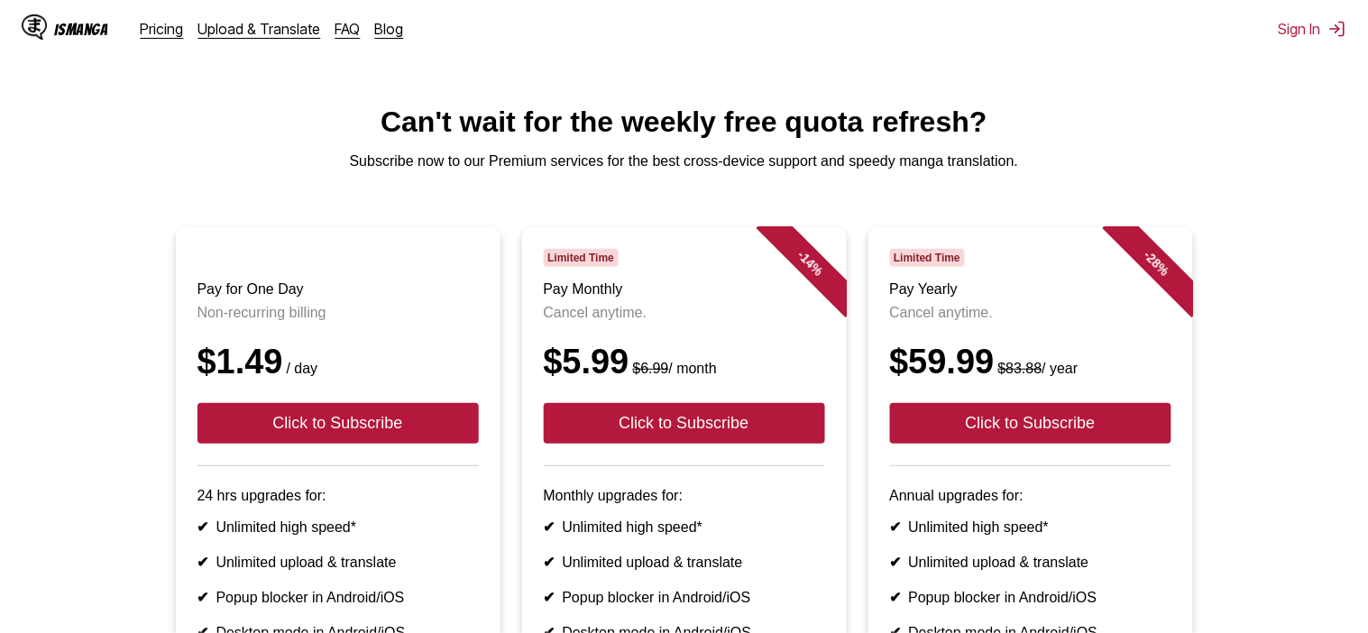
scroll to position [0, 0]
